Goal: Navigation & Orientation: Find specific page/section

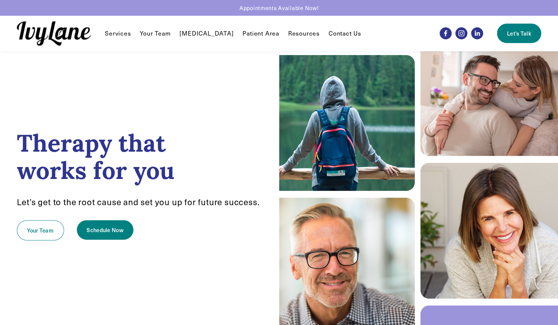
click at [167, 35] on link "Your Team" at bounding box center [155, 33] width 31 height 9
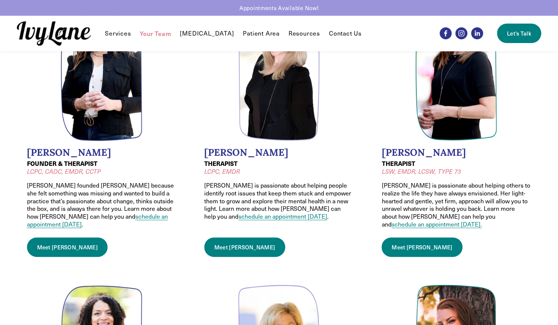
scroll to position [73, 0]
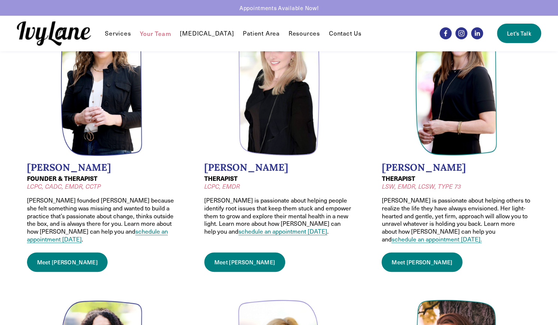
click at [214, 31] on link "[MEDICAL_DATA]" at bounding box center [207, 33] width 54 height 9
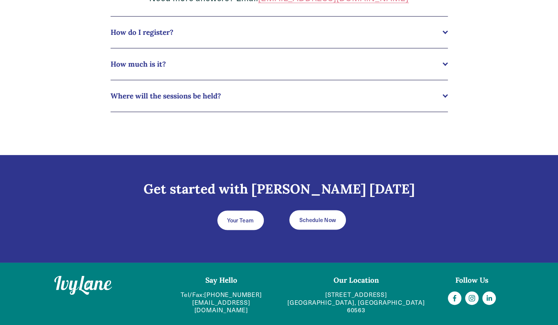
scroll to position [450, 0]
